Goal: Information Seeking & Learning: Learn about a topic

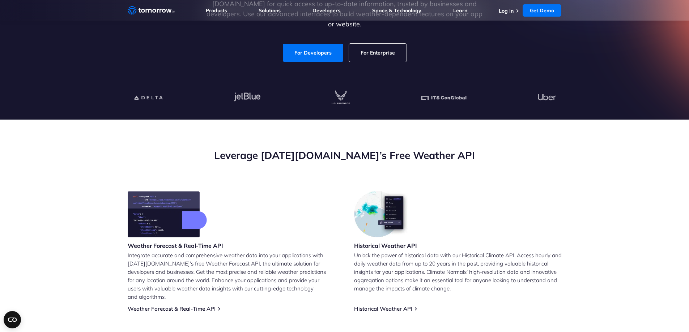
scroll to position [145, 0]
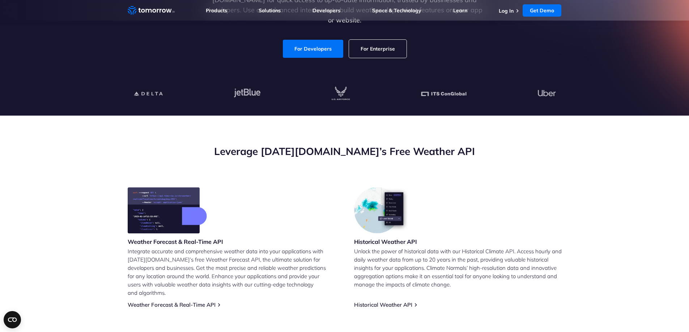
click at [379, 231] on img at bounding box center [382, 210] width 56 height 46
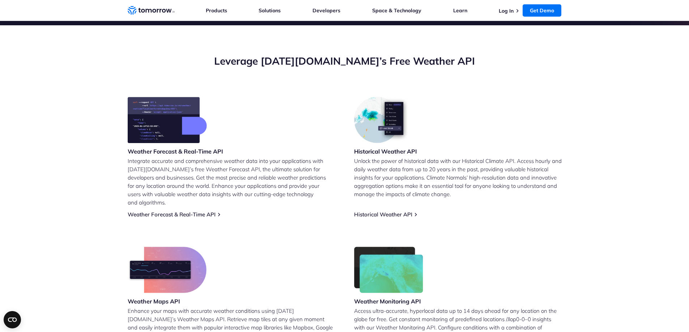
scroll to position [253, 0]
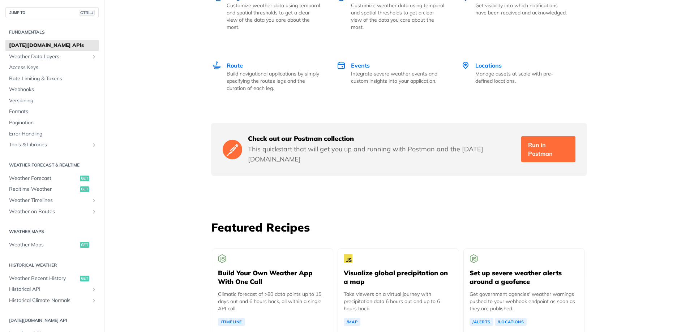
scroll to position [1012, 0]
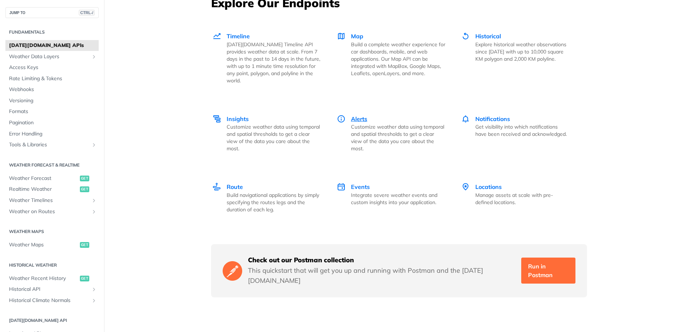
click at [379, 129] on p "Customize weather data using temporal and spatial thresholds to get a clear vie…" at bounding box center [398, 137] width 94 height 29
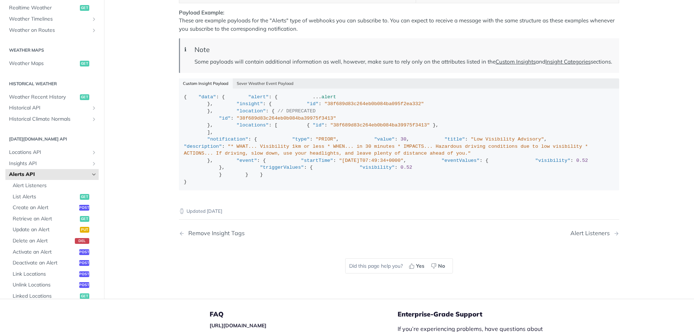
scroll to position [1017, 0]
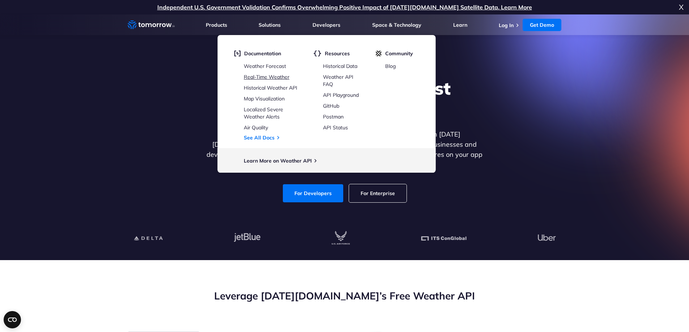
click at [279, 74] on link "Real-Time Weather" at bounding box center [267, 77] width 46 height 7
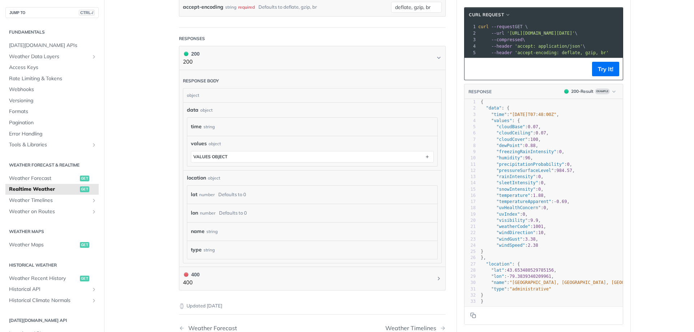
scroll to position [325, 0]
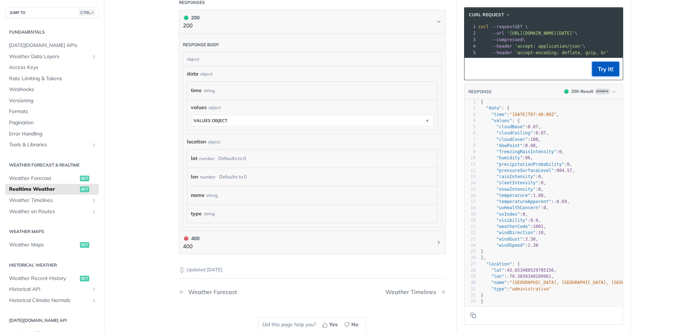
click at [602, 72] on button "Try It!" at bounding box center [605, 69] width 27 height 14
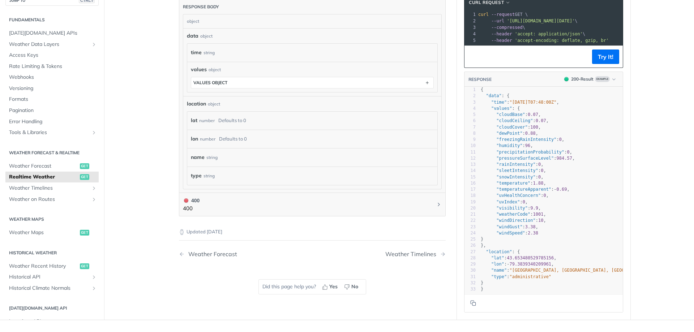
scroll to position [459, 0]
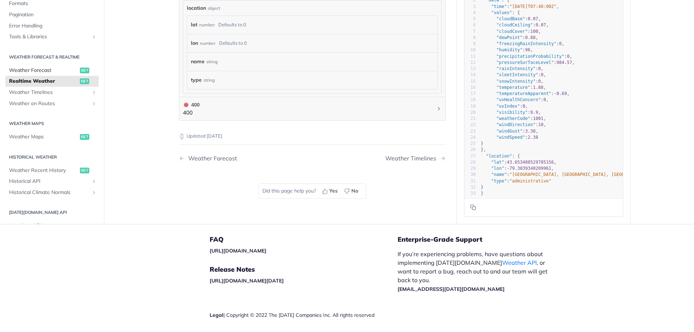
click at [58, 71] on span "Weather Forecast" at bounding box center [43, 70] width 69 height 7
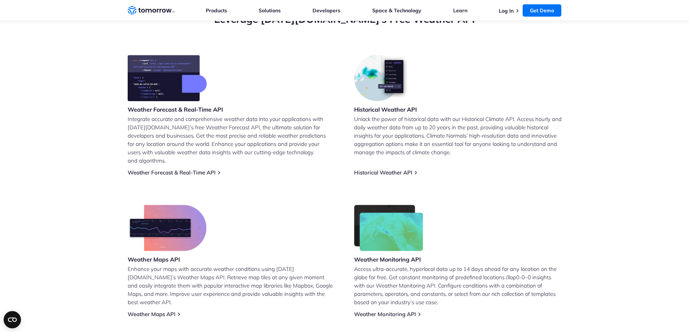
scroll to position [326, 0]
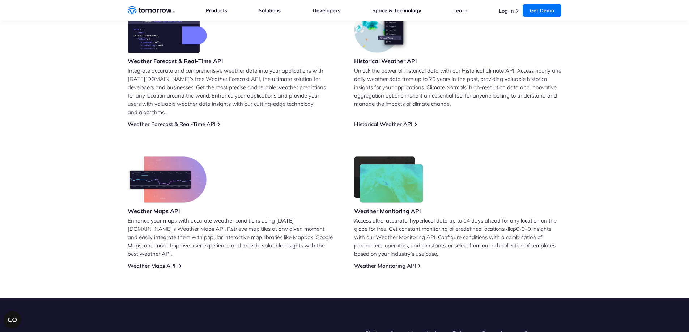
click at [149, 262] on link "Weather Maps API" at bounding box center [152, 265] width 48 height 7
